Goal: Navigation & Orientation: Find specific page/section

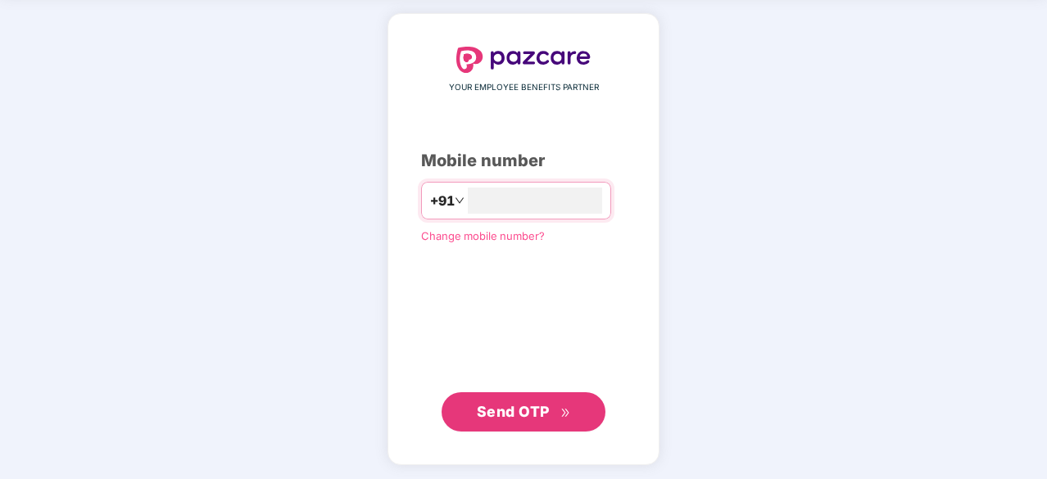
type input "**********"
click at [537, 411] on span "Send OTP" at bounding box center [513, 412] width 73 height 17
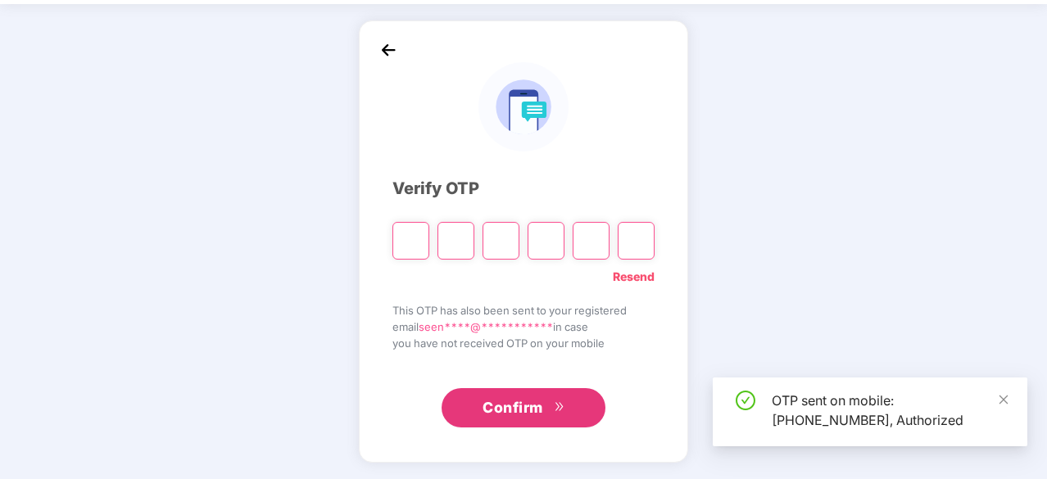
scroll to position [54, 0]
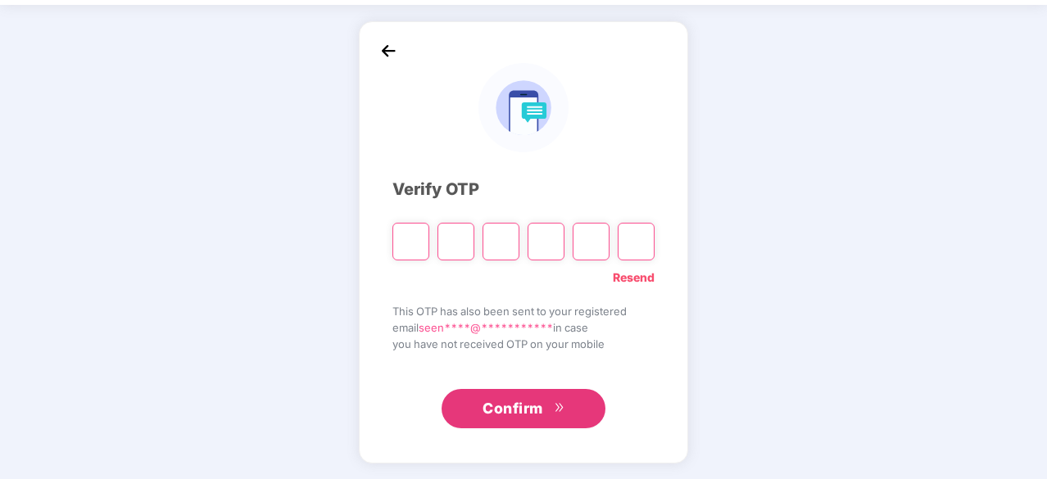
type input "*"
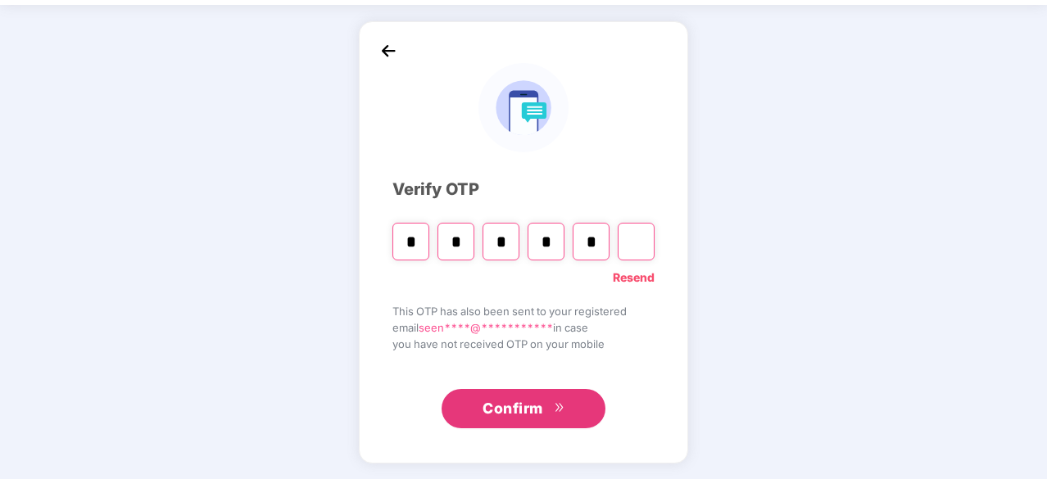
type input "*"
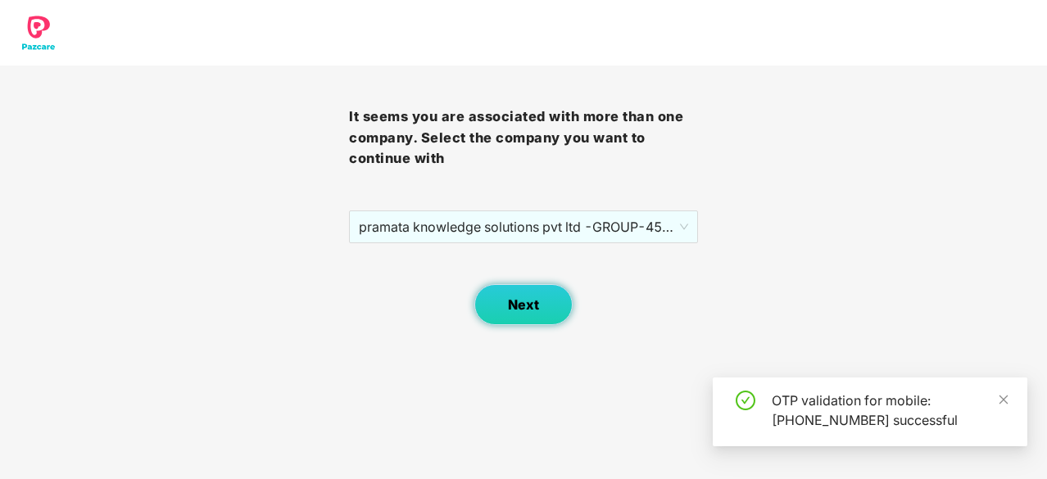
click at [522, 309] on span "Next" at bounding box center [523, 305] width 31 height 16
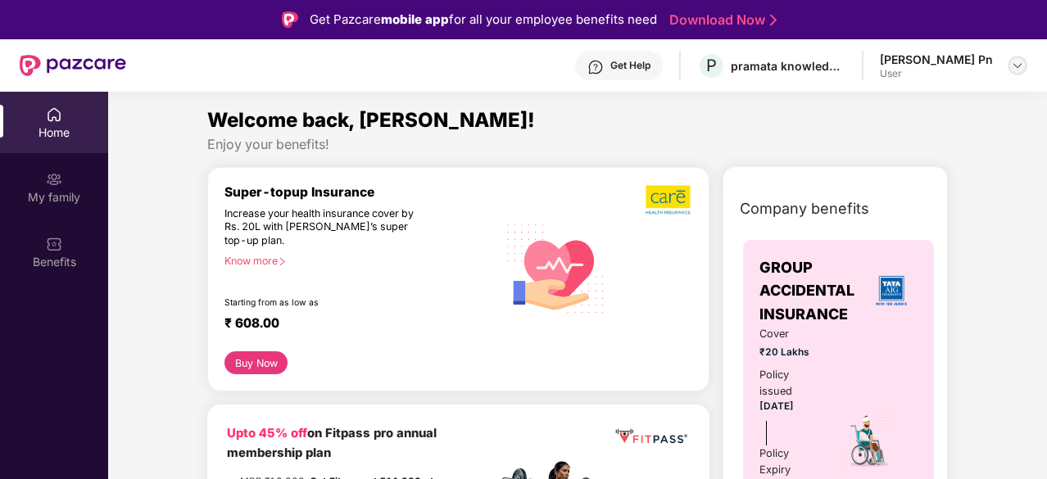
click at [1013, 66] on img at bounding box center [1017, 65] width 13 height 13
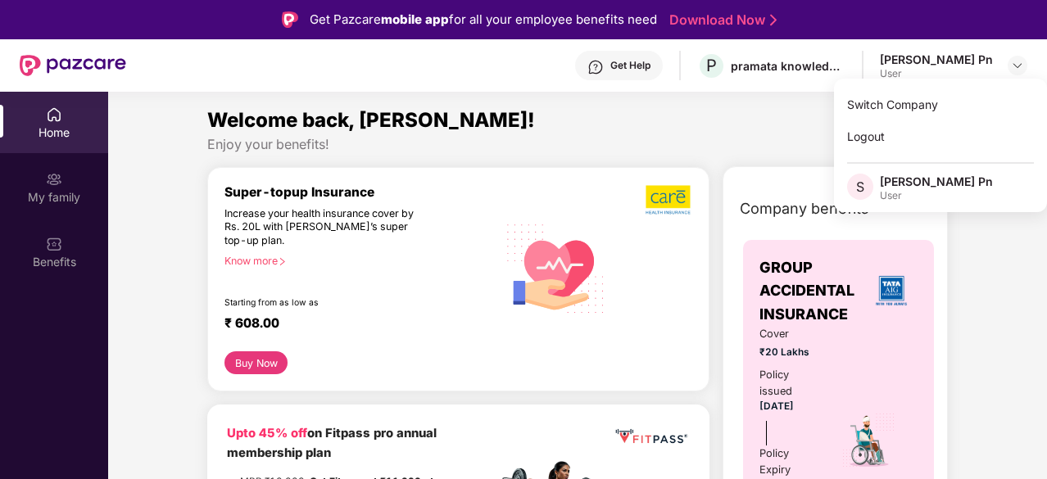
click at [588, 75] on div "Get Help P pramata knowledge solutions pvt ltd -GROUP [PERSON_NAME] Pn User" at bounding box center [576, 65] width 901 height 52
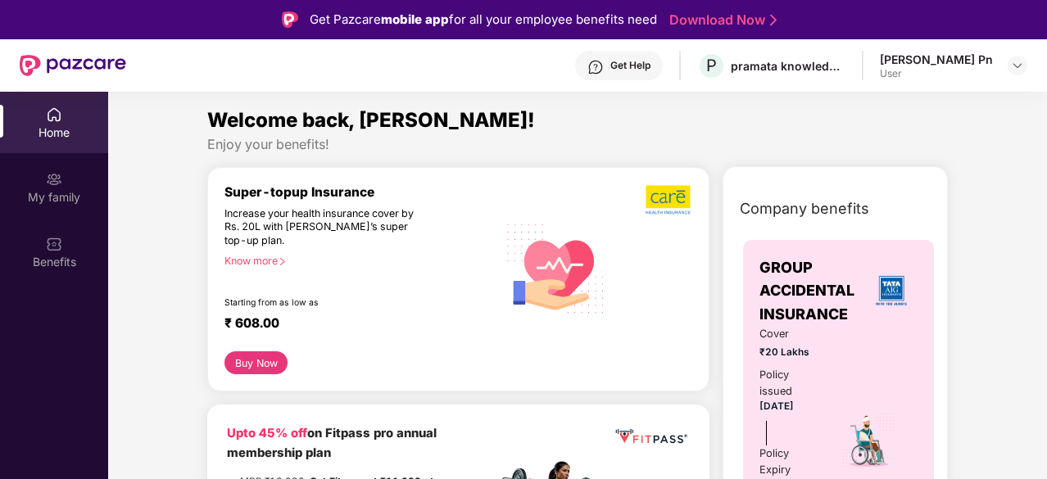
click at [69, 115] on div "Home" at bounding box center [54, 122] width 108 height 61
click at [59, 193] on div "My family" at bounding box center [54, 197] width 108 height 16
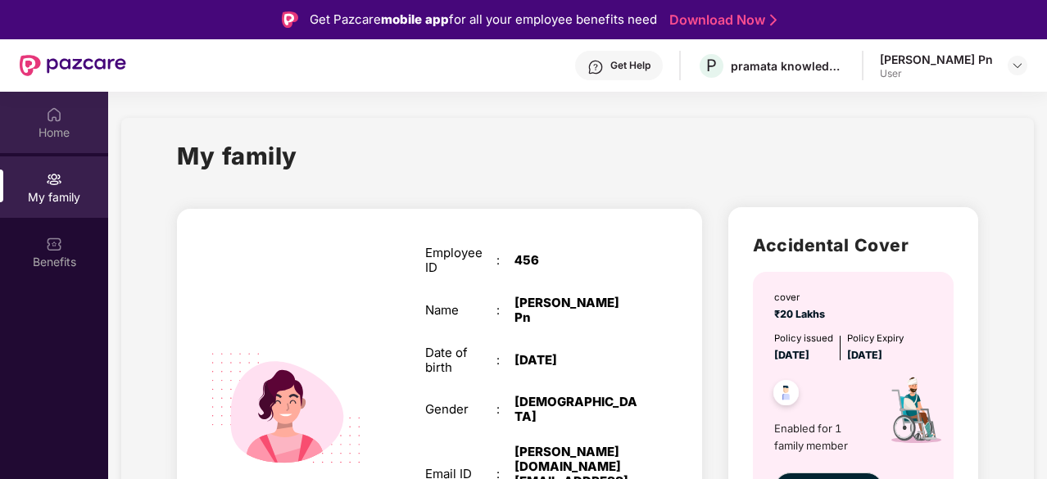
click at [64, 120] on div "Home" at bounding box center [54, 122] width 108 height 61
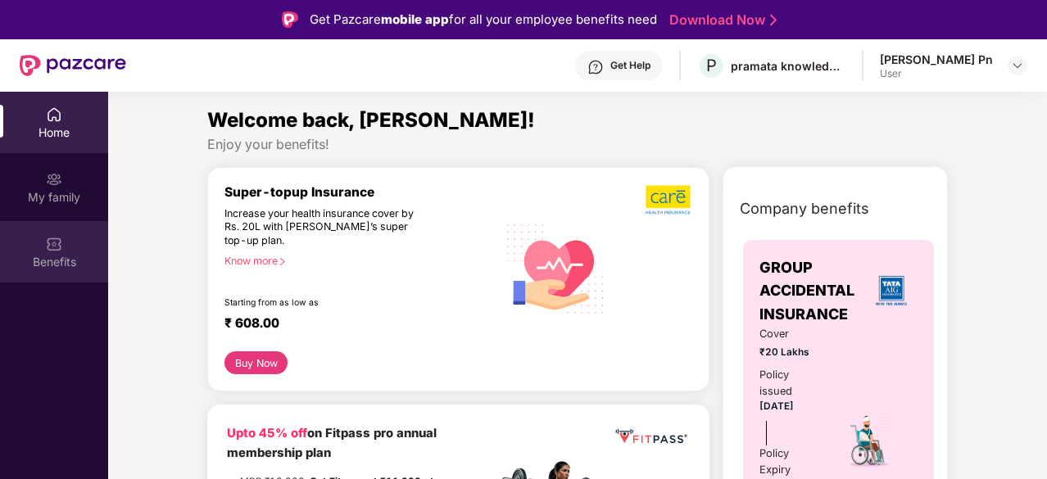
click at [52, 271] on div "Benefits" at bounding box center [54, 251] width 108 height 61
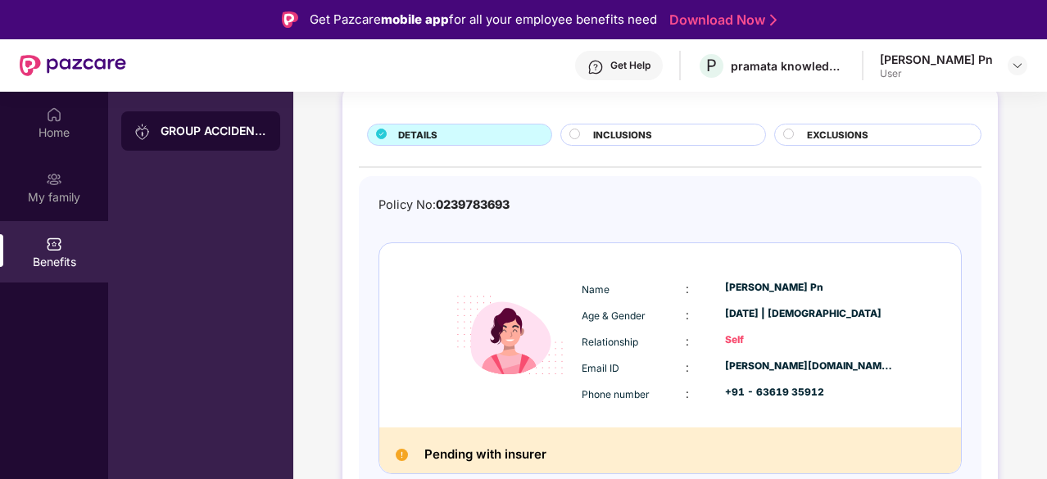
scroll to position [93, 0]
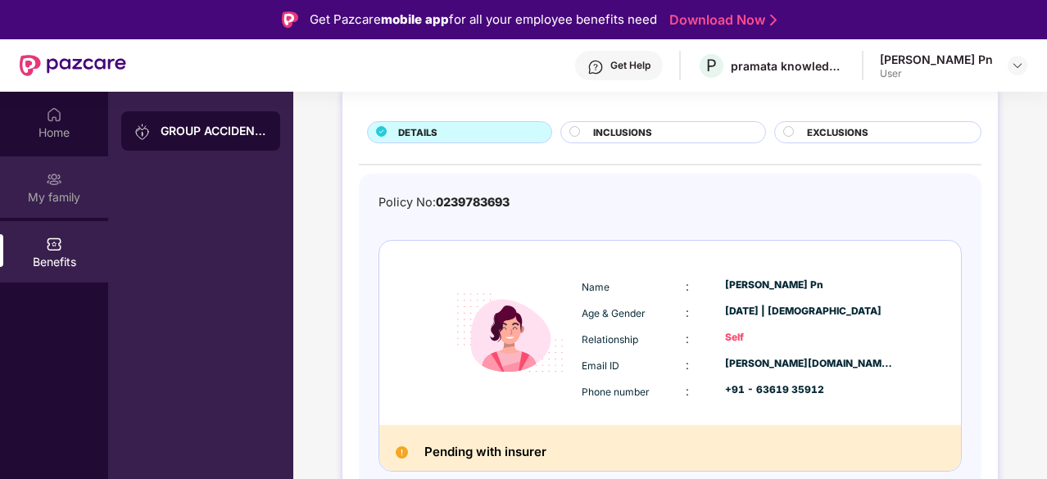
click at [34, 190] on div "My family" at bounding box center [54, 197] width 108 height 16
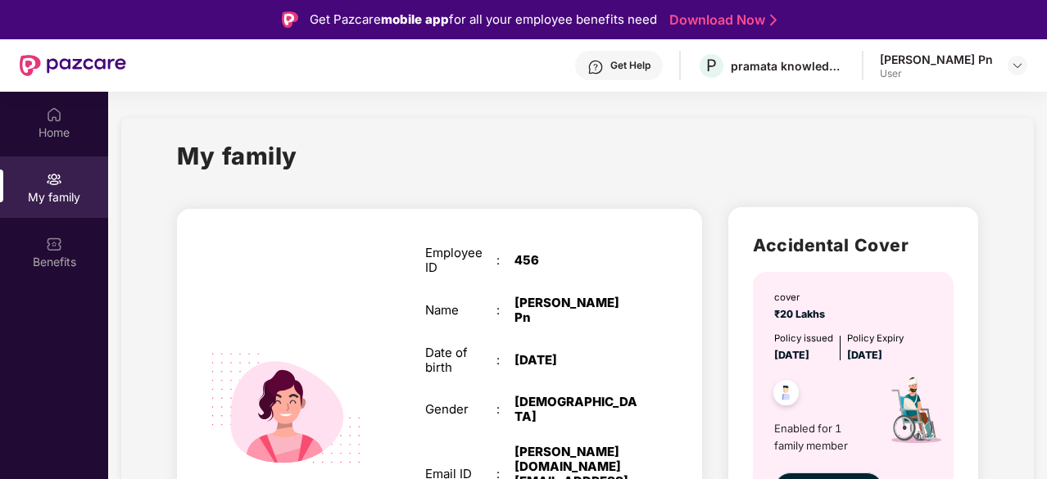
scroll to position [78, 0]
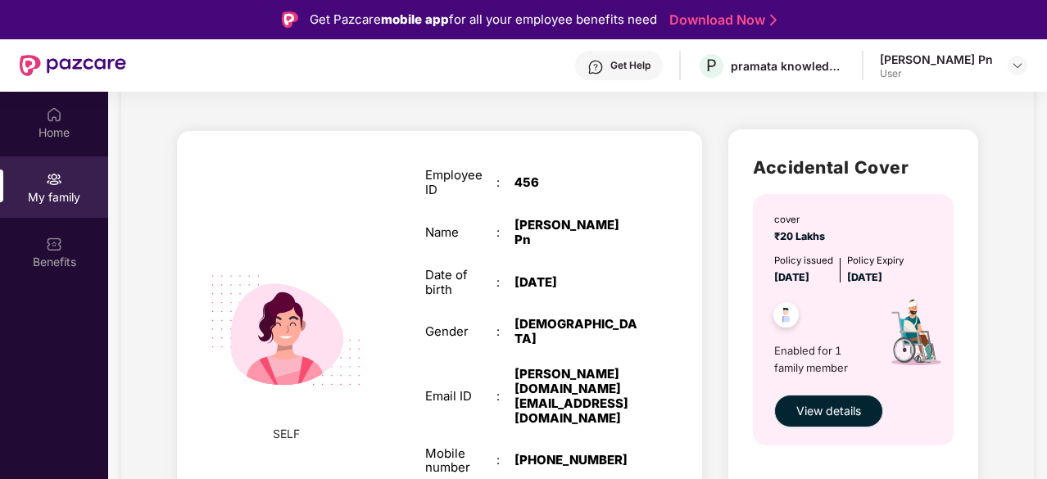
click at [851, 410] on span "View details" at bounding box center [828, 411] width 65 height 18
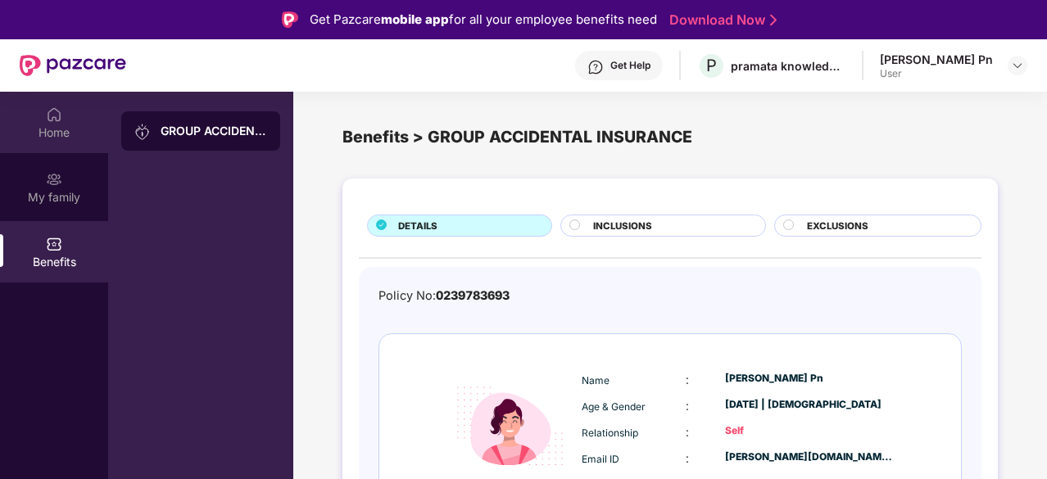
click at [57, 120] on img at bounding box center [54, 114] width 16 height 16
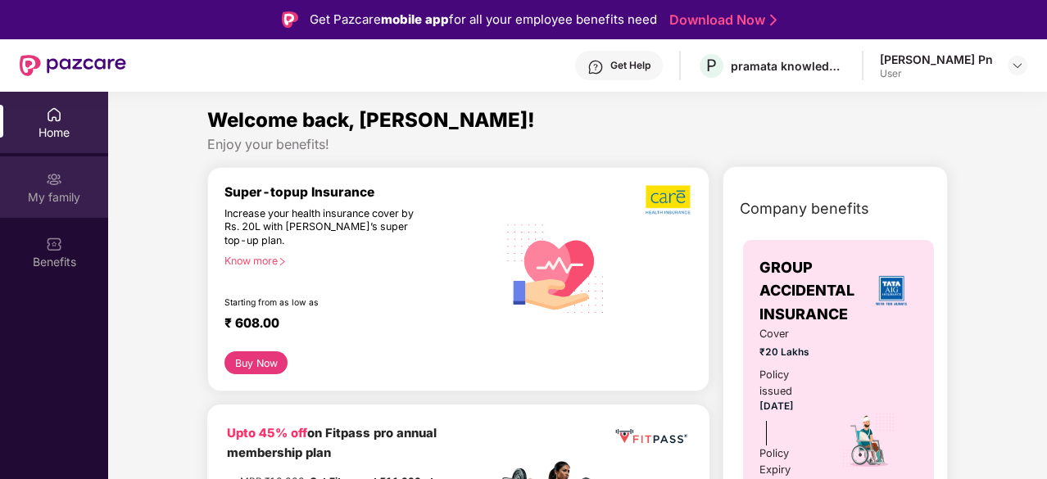
click at [61, 181] on img at bounding box center [54, 179] width 16 height 16
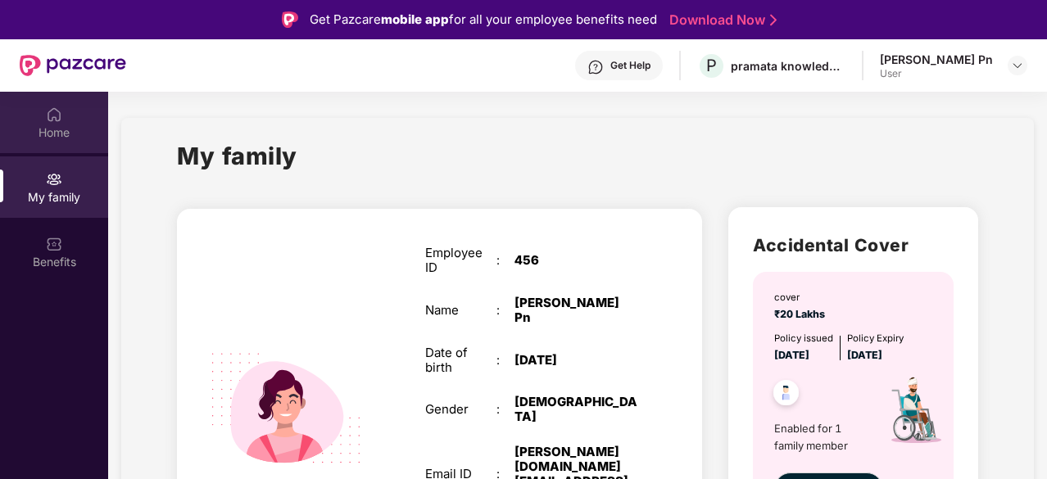
click at [49, 108] on img at bounding box center [54, 114] width 16 height 16
